Goal: Check status: Check status

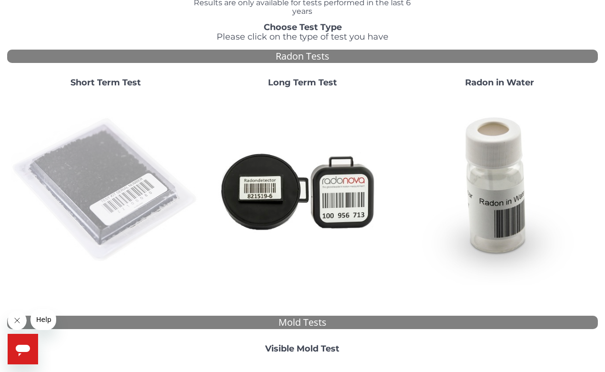
scroll to position [114, 0]
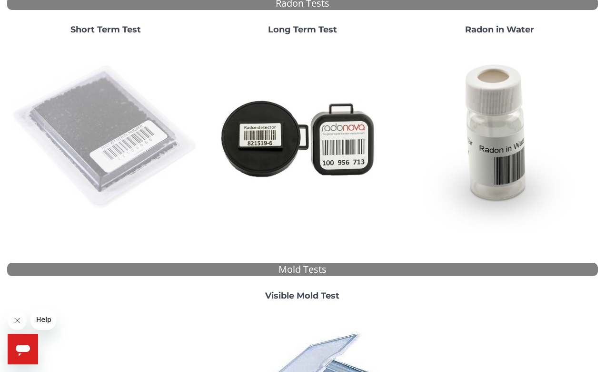
click at [132, 178] on img at bounding box center [106, 137] width 190 height 190
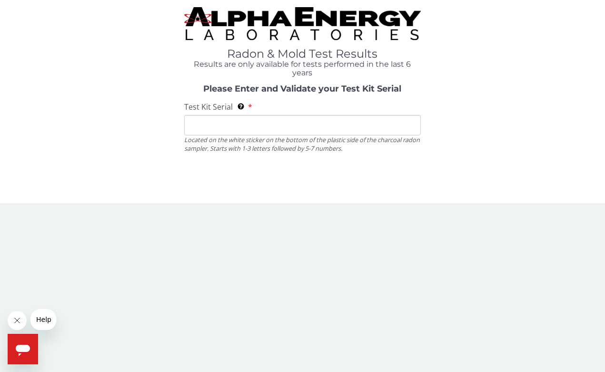
scroll to position [0, 0]
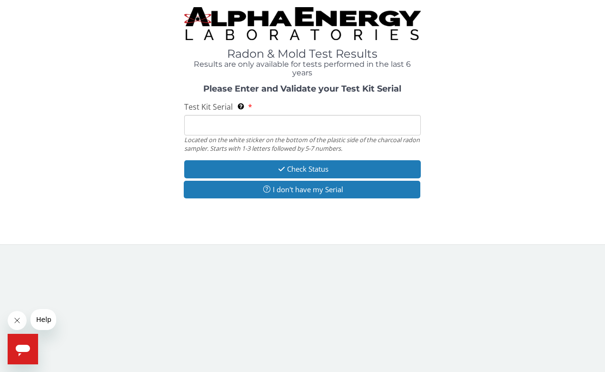
click at [250, 128] on input "Test Kit Serial Located on the white sticker on the bottom of the plastic side …" at bounding box center [302, 125] width 236 height 20
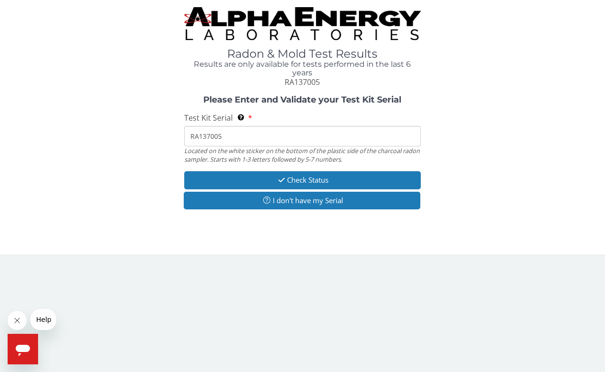
type input "RA137005"
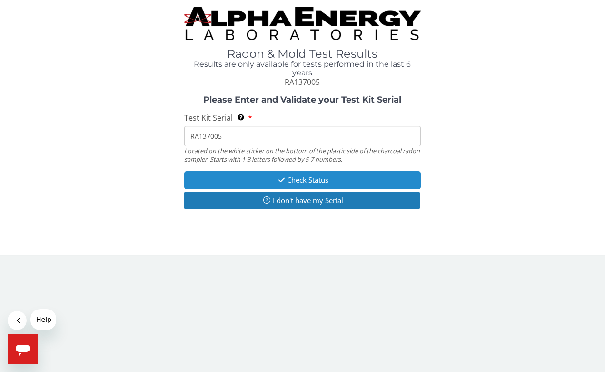
click at [322, 177] on button "Check Status" at bounding box center [302, 180] width 236 height 18
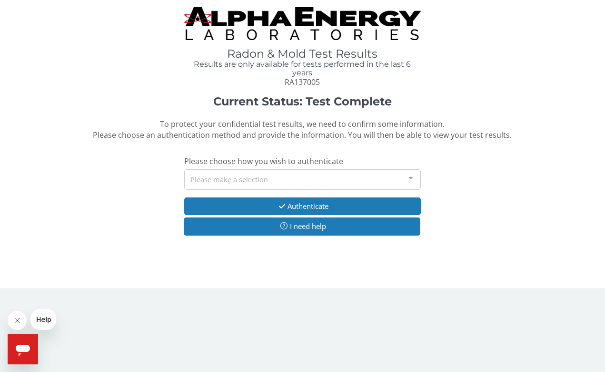
click at [295, 177] on div "Please make a selection" at bounding box center [302, 179] width 236 height 20
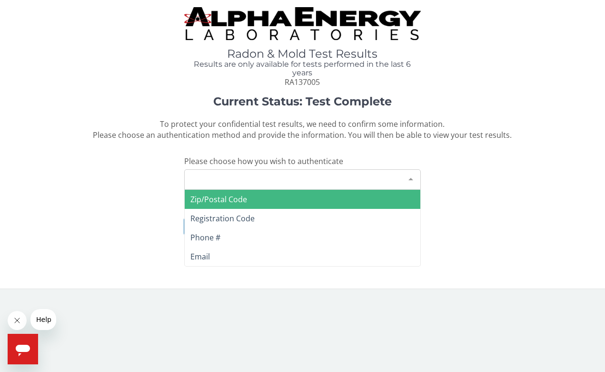
click at [269, 195] on span "Zip/Postal Code" at bounding box center [302, 199] width 235 height 19
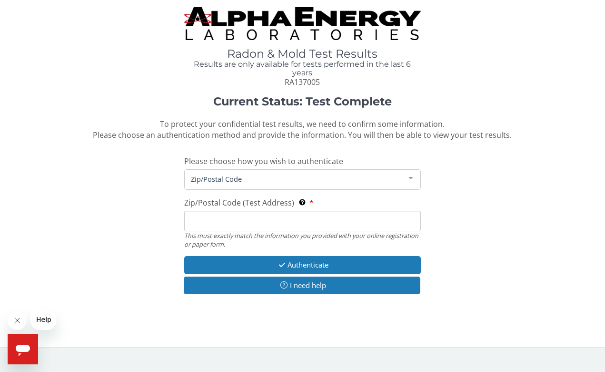
click at [262, 217] on input "Zip/Postal Code (Test Address) This must exactly match the information you prov…" at bounding box center [302, 221] width 236 height 20
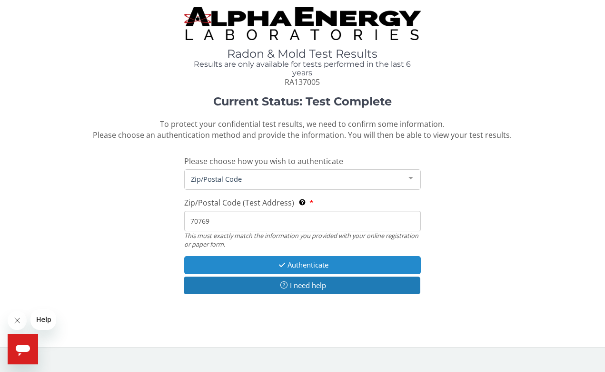
type input "70769"
click at [292, 259] on button "Authenticate" at bounding box center [302, 265] width 236 height 18
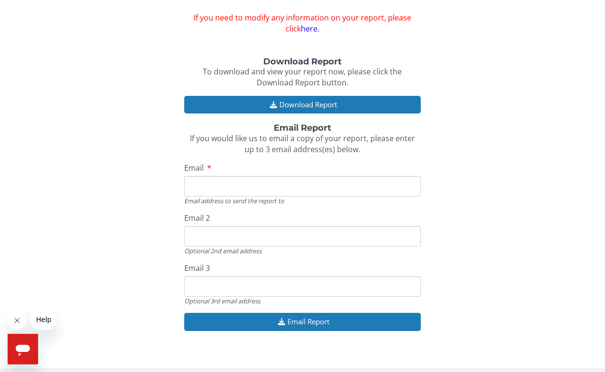
scroll to position [86, 0]
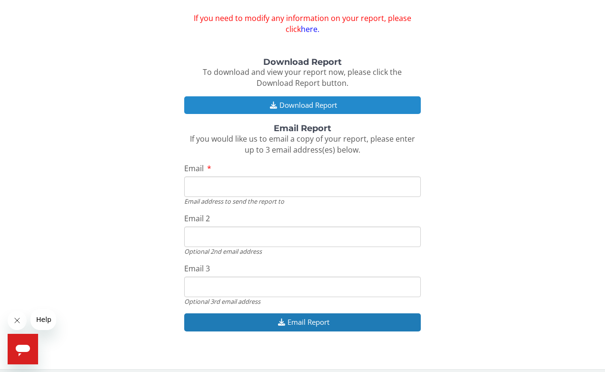
click at [302, 103] on button "Download Report" at bounding box center [302, 105] width 236 height 18
